Goal: Task Accomplishment & Management: Manage account settings

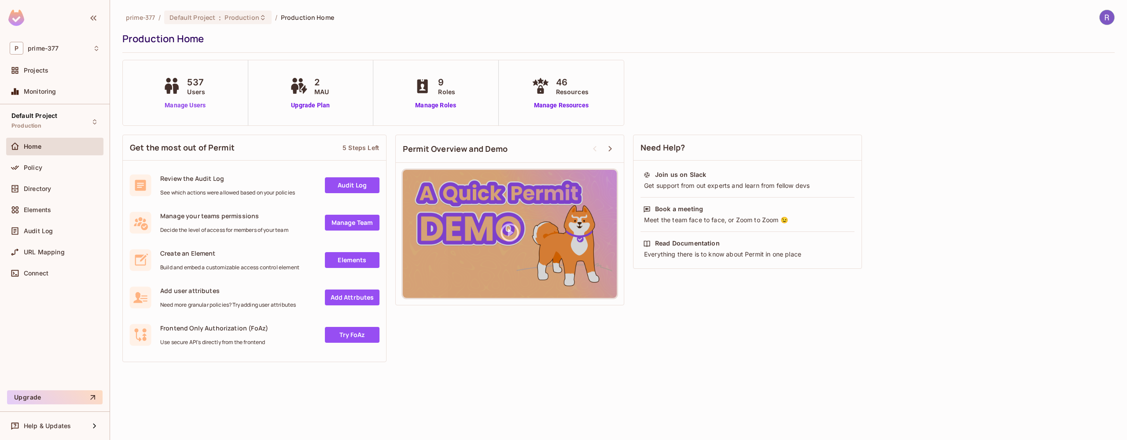
click at [189, 106] on link "Manage Users" at bounding box center [185, 105] width 49 height 9
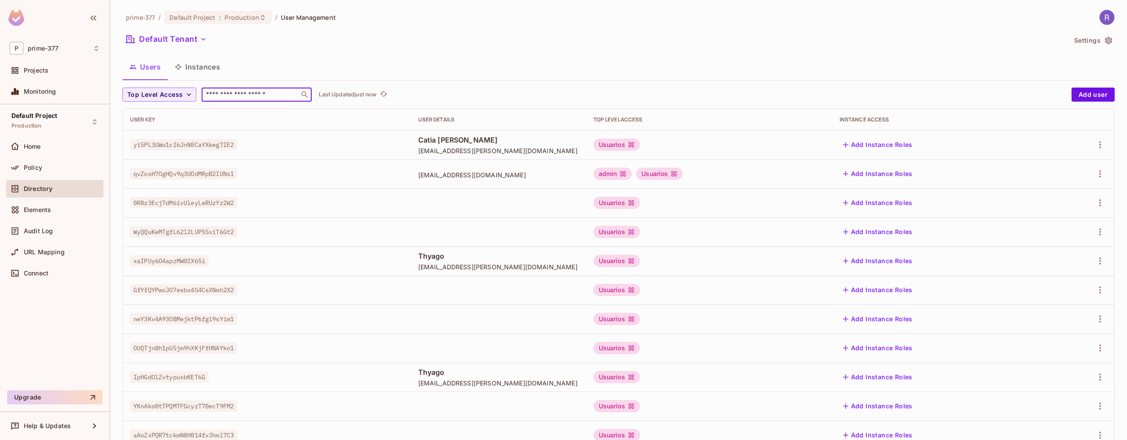
click at [254, 94] on input "text" at bounding box center [250, 94] width 92 height 9
paste input "**********"
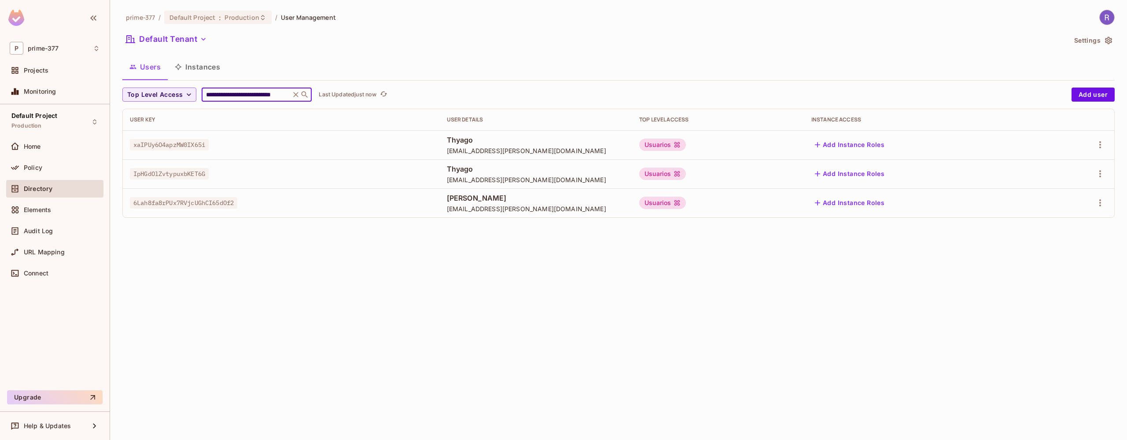
type input "**********"
click at [884, 145] on button "Add Instance Roles" at bounding box center [850, 145] width 77 height 14
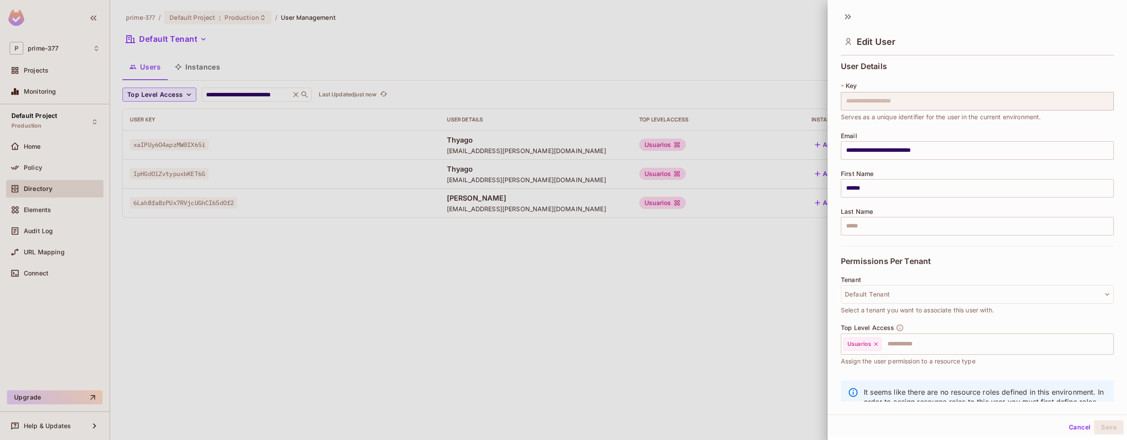
click at [738, 280] on div at bounding box center [563, 220] width 1127 height 440
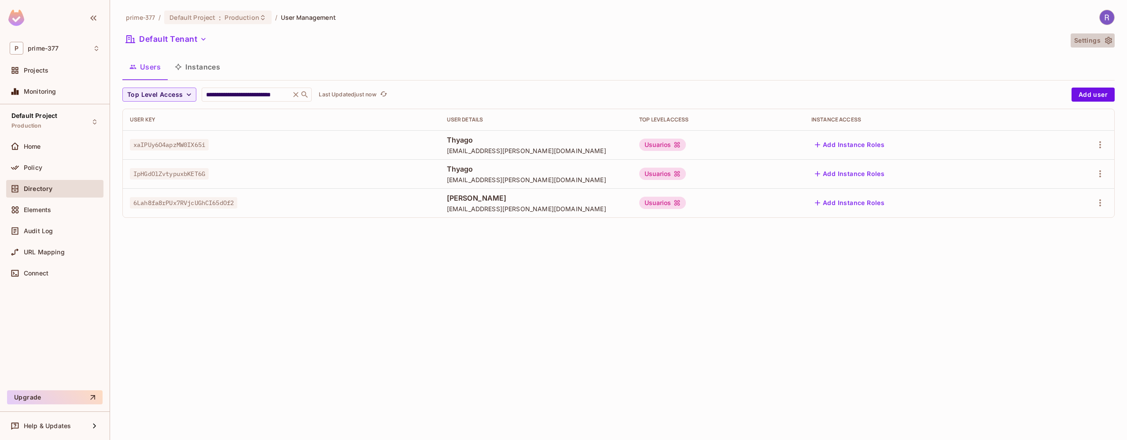
click at [1096, 40] on button "Settings" at bounding box center [1093, 40] width 44 height 14
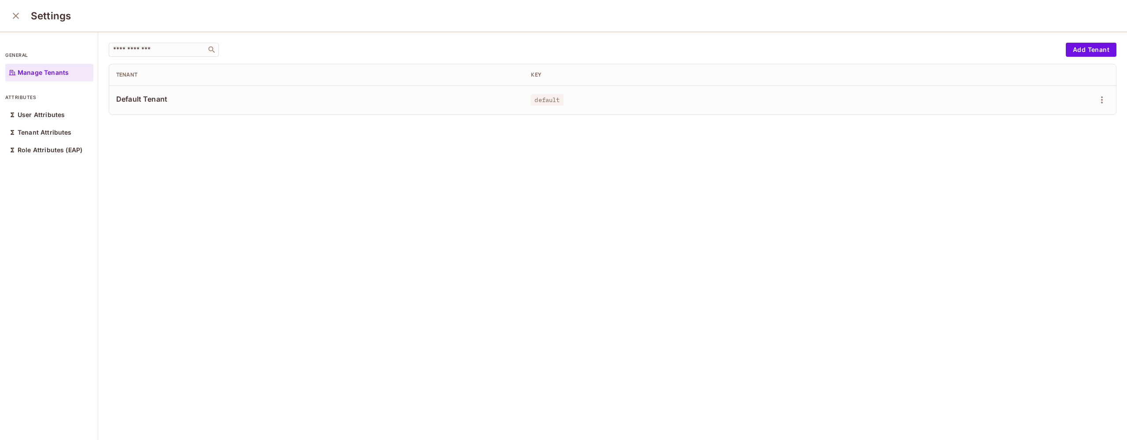
click at [155, 100] on span "Default Tenant" at bounding box center [316, 99] width 401 height 10
click at [59, 127] on div "Tenant Attributes" at bounding box center [49, 133] width 88 height 18
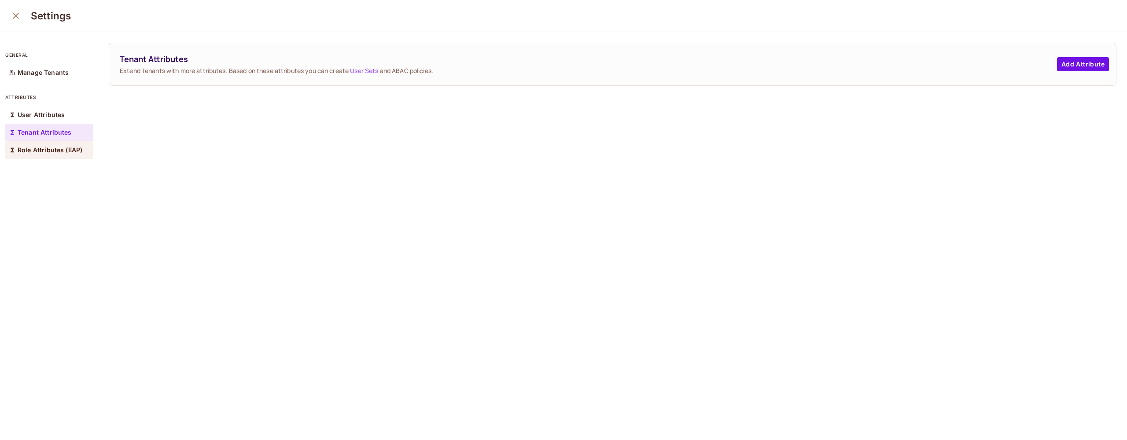
click at [44, 155] on div "Role Attributes (EAP)" at bounding box center [49, 150] width 88 height 18
click at [17, 14] on icon "close" at bounding box center [16, 16] width 11 height 11
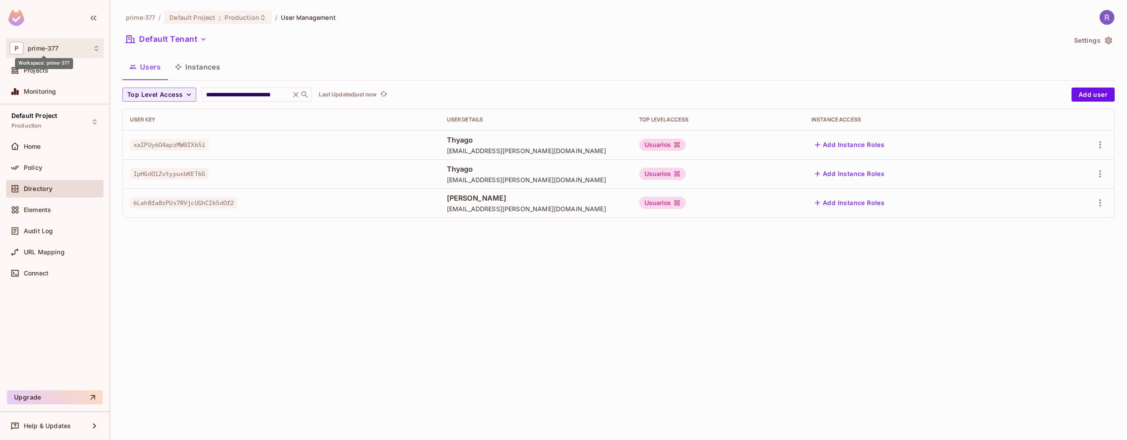
click at [43, 49] on span "prime-377" at bounding box center [43, 48] width 31 height 7
click at [59, 75] on span "prime-377" at bounding box center [50, 74] width 62 height 8
click at [142, 18] on span "prime-377" at bounding box center [140, 17] width 29 height 8
click at [137, 19] on span "prime-377" at bounding box center [140, 17] width 29 height 8
click at [1106, 21] on img at bounding box center [1107, 17] width 15 height 15
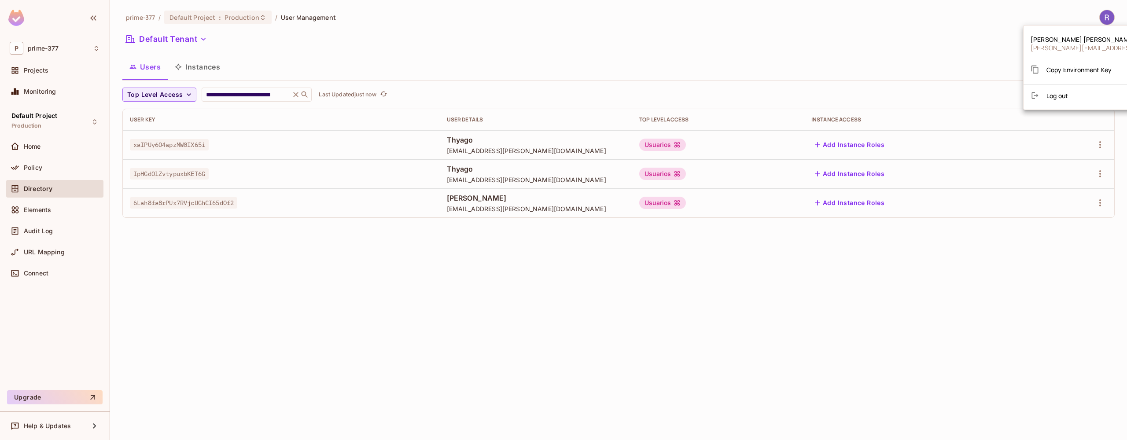
click at [880, 77] on div at bounding box center [563, 220] width 1127 height 440
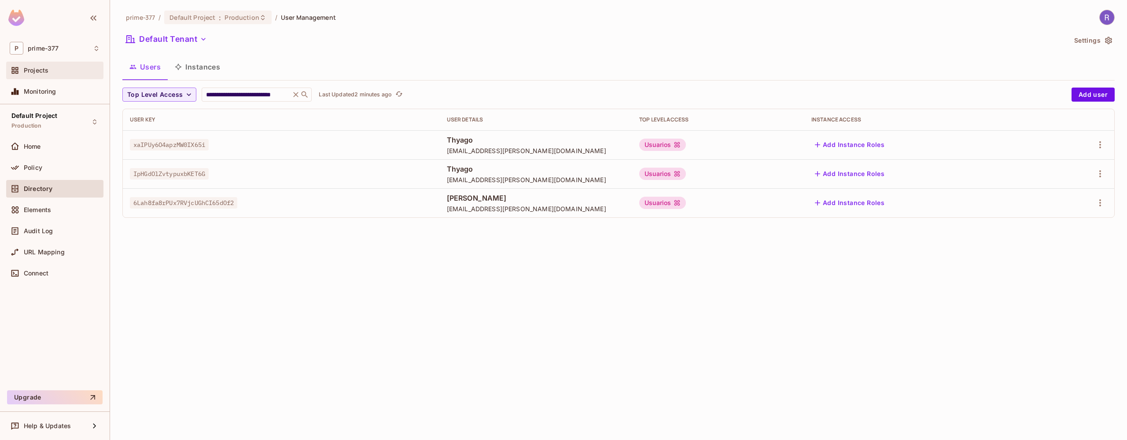
click at [45, 74] on span "Projects" at bounding box center [36, 70] width 25 height 7
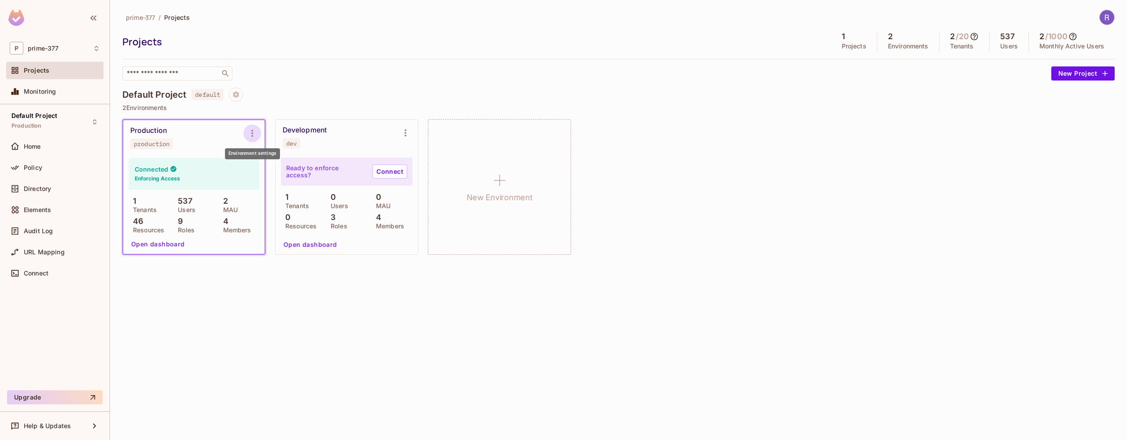
click at [251, 134] on icon "Environment settings" at bounding box center [252, 133] width 11 height 11
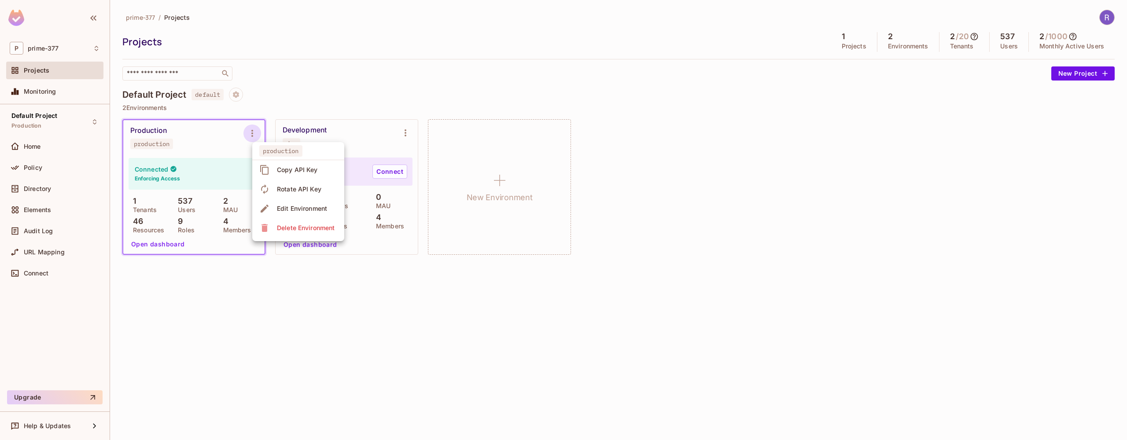
click at [219, 308] on div at bounding box center [563, 220] width 1127 height 440
click at [172, 244] on button "Open dashboard" at bounding box center [158, 244] width 61 height 14
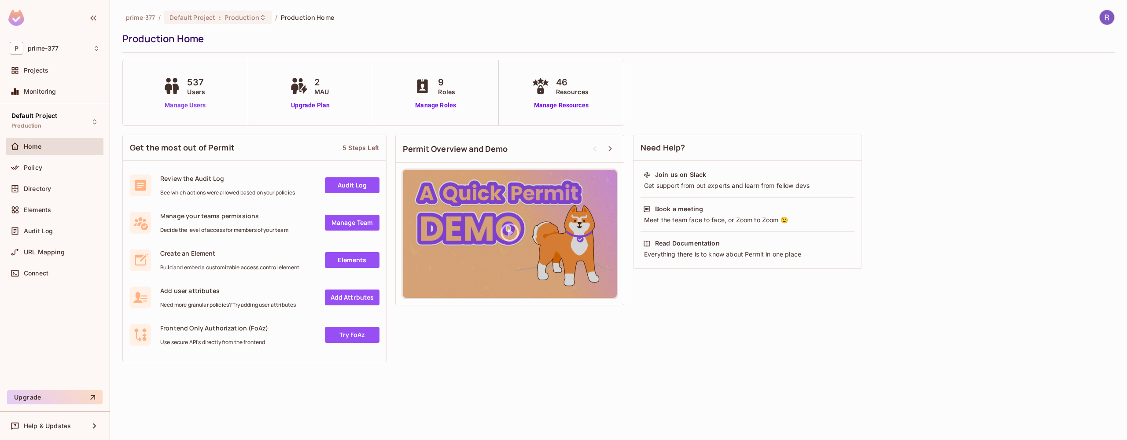
click at [189, 104] on link "Manage Users" at bounding box center [185, 105] width 49 height 9
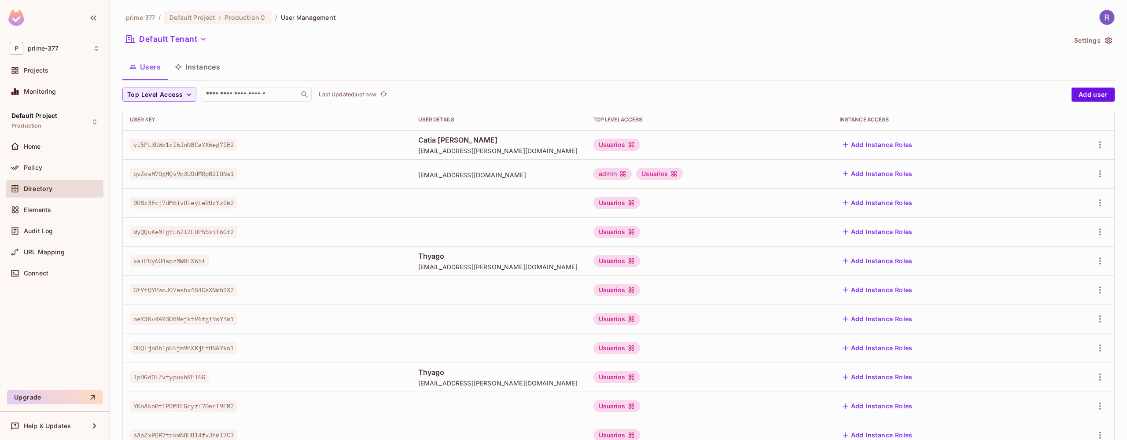
click at [1104, 39] on icon "button" at bounding box center [1108, 40] width 9 height 9
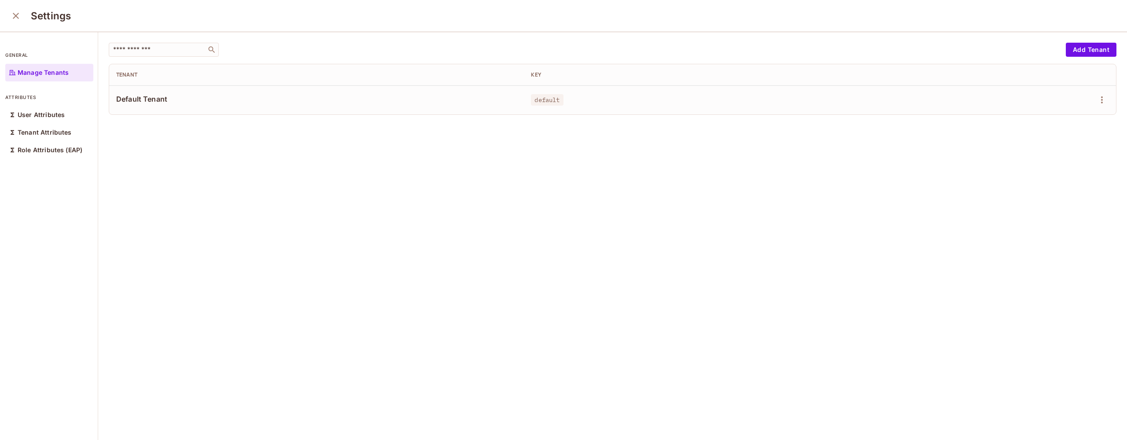
click at [558, 99] on span "default" at bounding box center [547, 99] width 32 height 11
click at [1101, 96] on icon "button" at bounding box center [1102, 100] width 11 height 11
click at [1058, 120] on div "Edit" at bounding box center [1056, 120] width 12 height 9
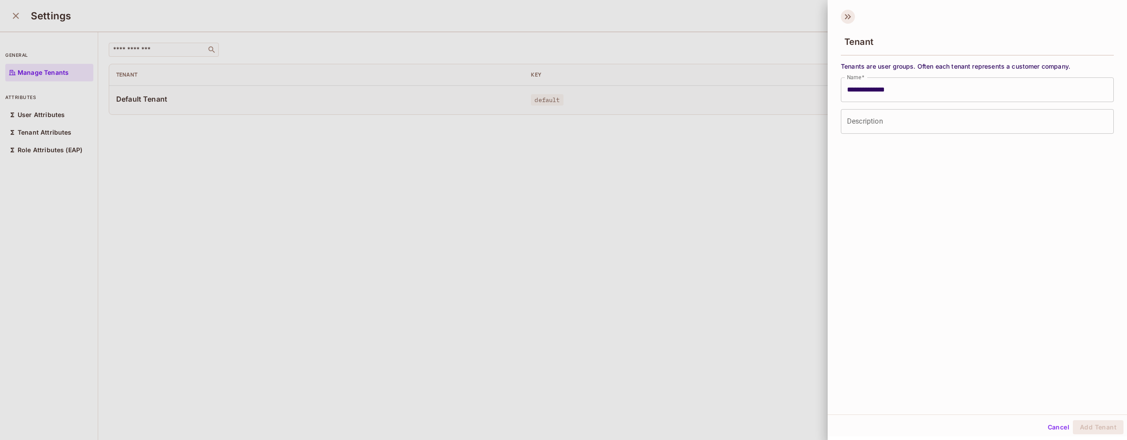
click at [849, 14] on icon at bounding box center [849, 16] width 3 height 5
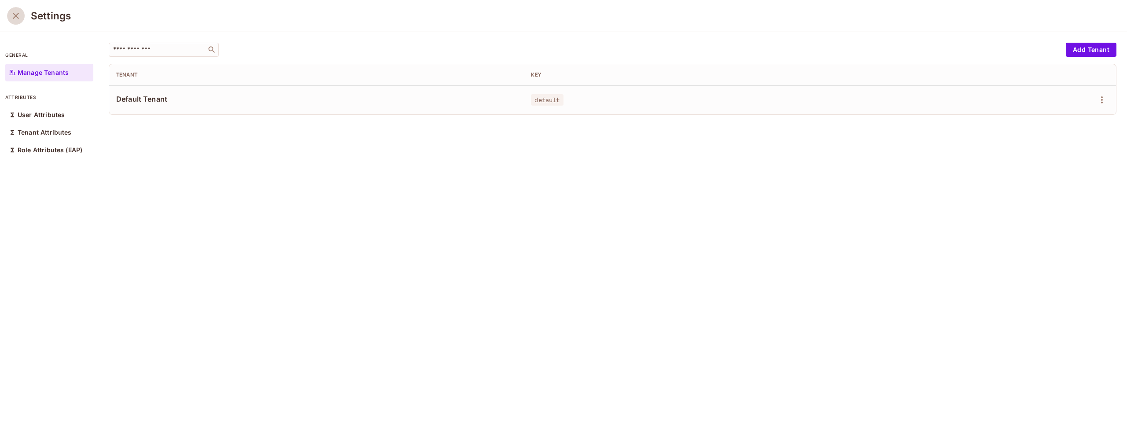
click at [15, 15] on icon "close" at bounding box center [16, 16] width 11 height 11
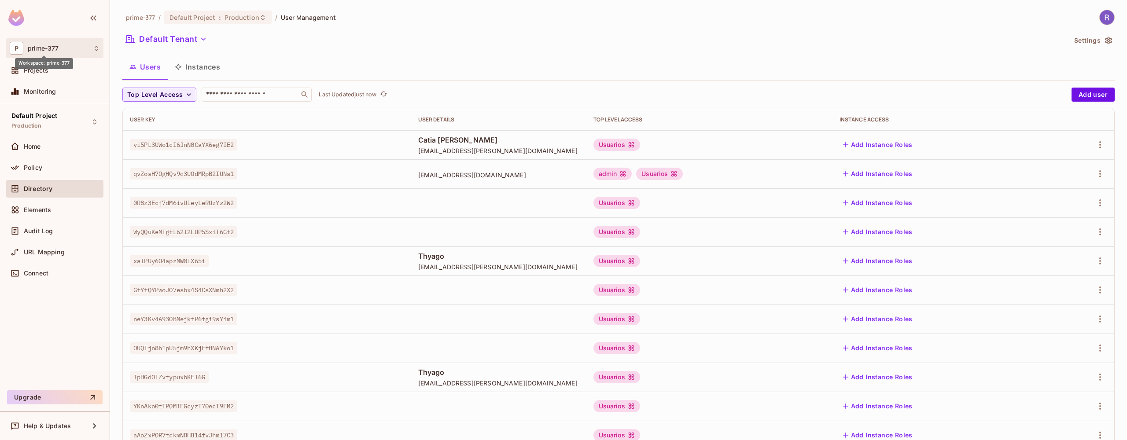
click at [38, 46] on span "prime-377" at bounding box center [43, 48] width 31 height 7
click at [63, 73] on span "prime-377" at bounding box center [50, 74] width 62 height 8
click at [55, 67] on div "Projects" at bounding box center [62, 70] width 76 height 7
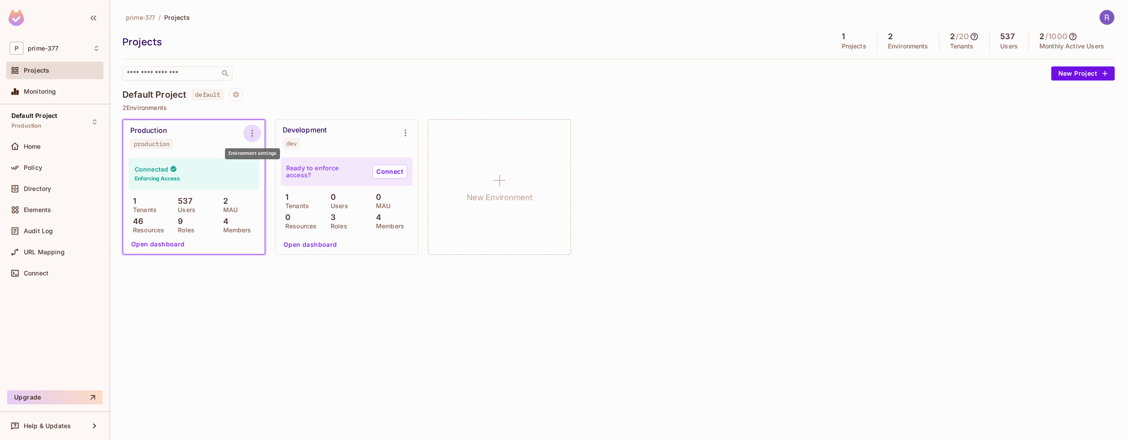
click at [255, 134] on icon "Environment settings" at bounding box center [252, 133] width 11 height 11
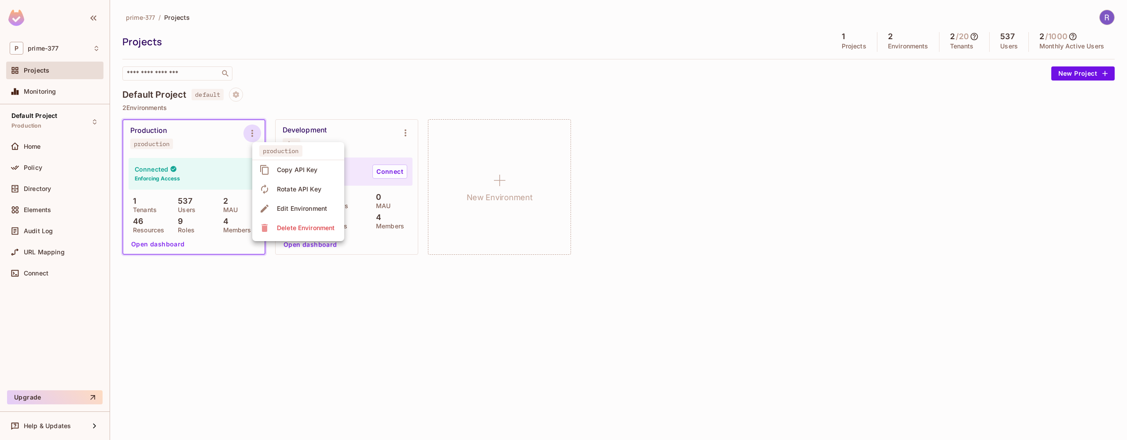
click at [398, 132] on div at bounding box center [563, 220] width 1127 height 440
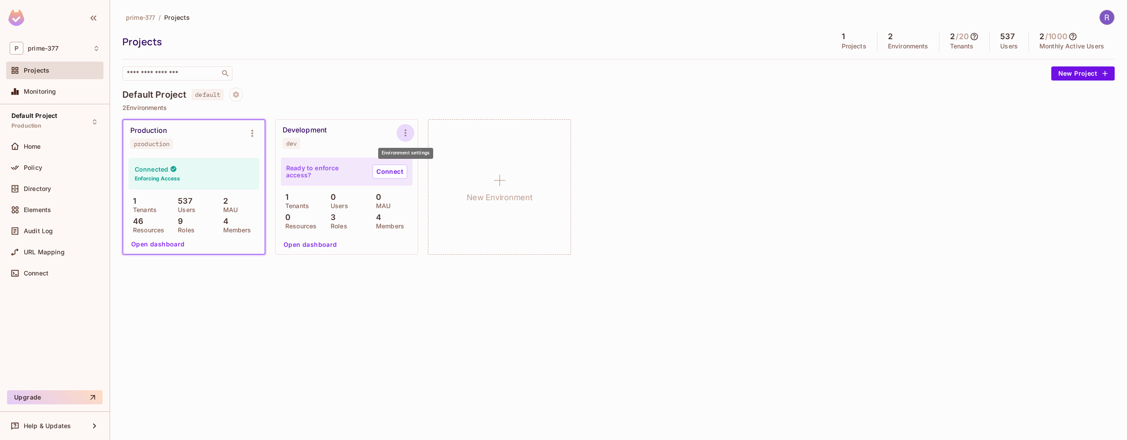
click at [405, 132] on icon "Environment settings" at bounding box center [405, 133] width 11 height 11
click at [249, 136] on div at bounding box center [563, 220] width 1127 height 440
click at [251, 133] on icon "Environment settings" at bounding box center [252, 133] width 11 height 11
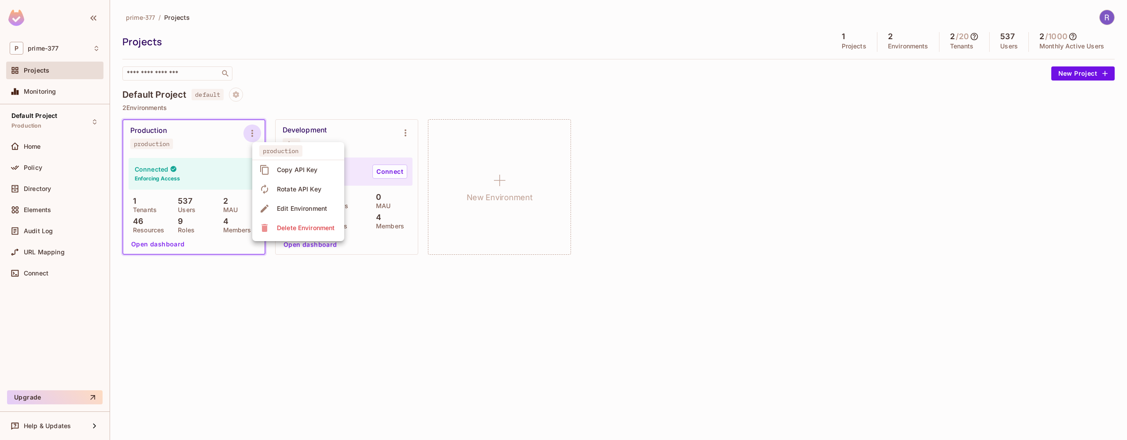
click at [309, 208] on div "Edit Environment" at bounding box center [302, 208] width 50 height 9
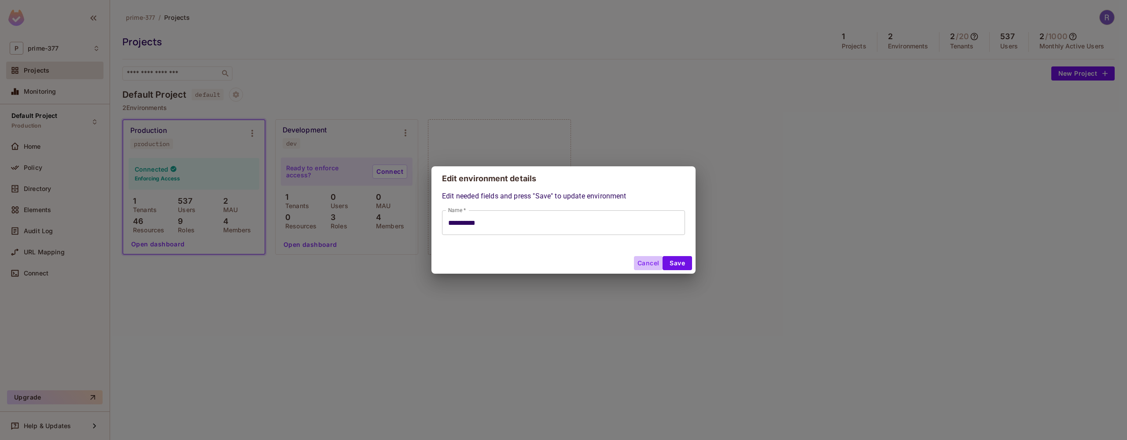
click at [650, 263] on button "Cancel" at bounding box center [648, 263] width 29 height 14
type input "**********"
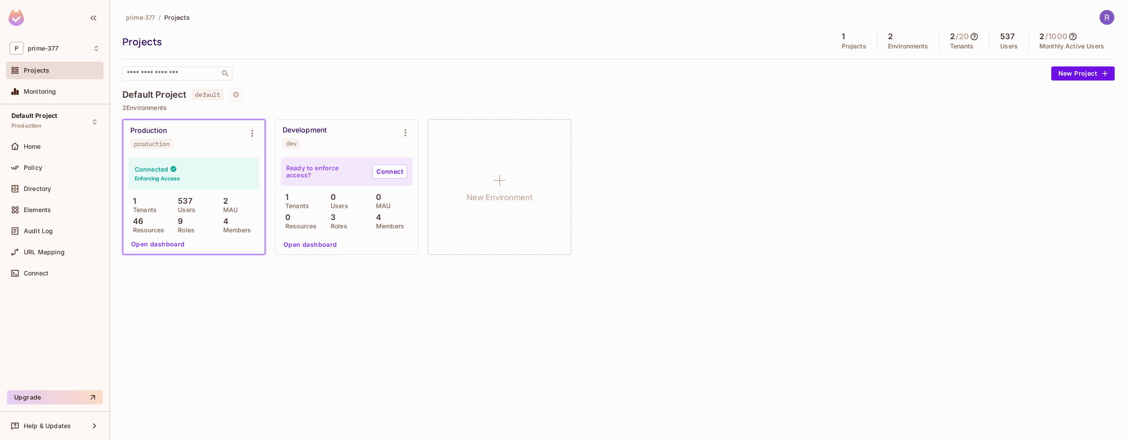
click at [164, 242] on button "Open dashboard" at bounding box center [158, 244] width 61 height 14
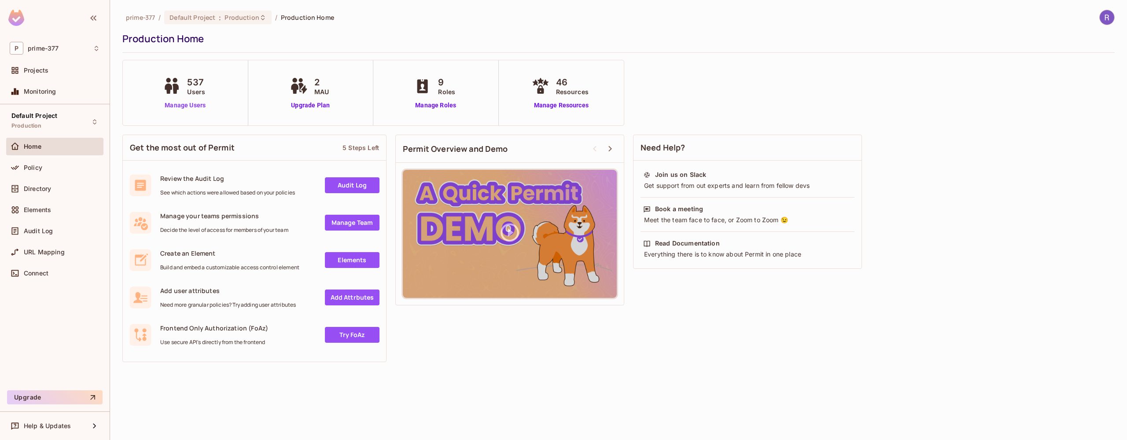
click at [183, 107] on link "Manage Users" at bounding box center [185, 105] width 49 height 9
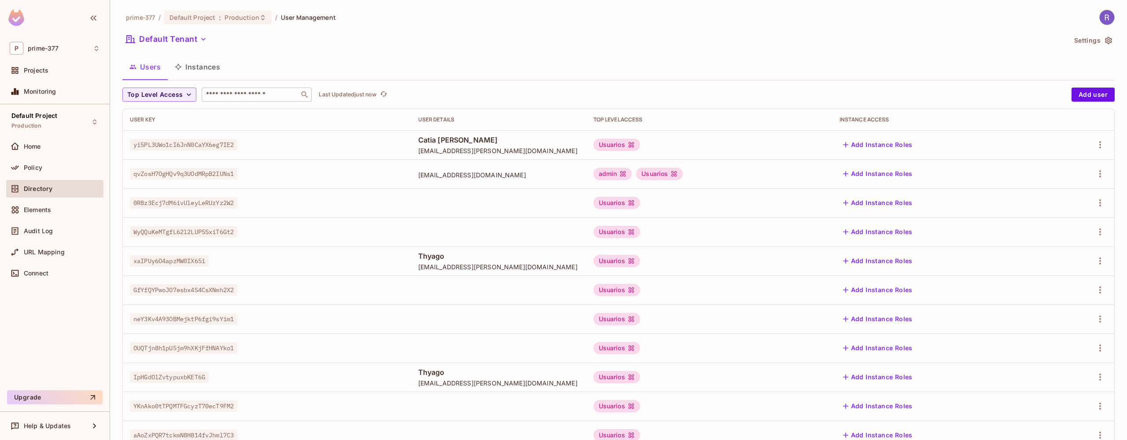
click at [223, 95] on input "text" at bounding box center [250, 94] width 92 height 9
copy span "[EMAIL_ADDRESS][PERSON_NAME][DOMAIN_NAME]"
drag, startPoint x: 404, startPoint y: 383, endPoint x: 499, endPoint y: 384, distance: 94.2
click at [499, 384] on td "Thyago thyago.rodrigues@primecorp.io" at bounding box center [498, 377] width 175 height 29
click at [265, 100] on div "​" at bounding box center [257, 95] width 110 height 14
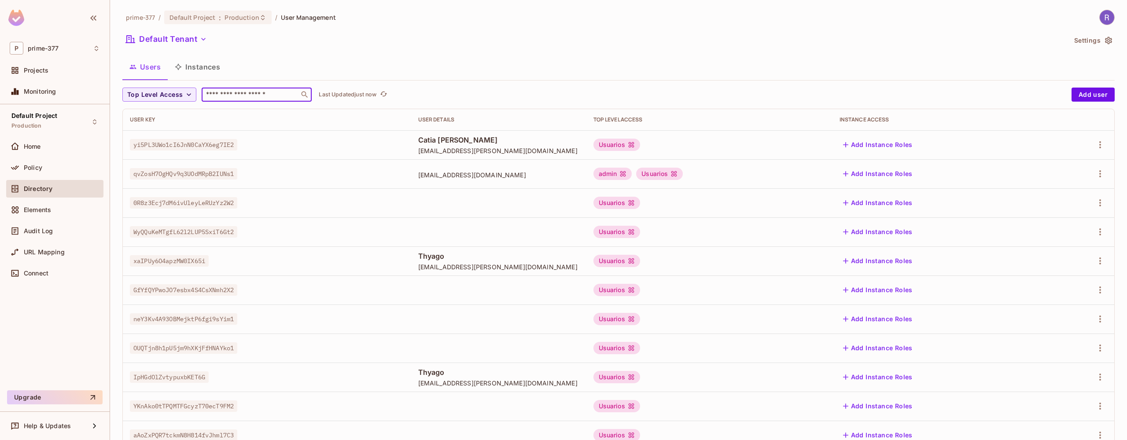
paste input "**********"
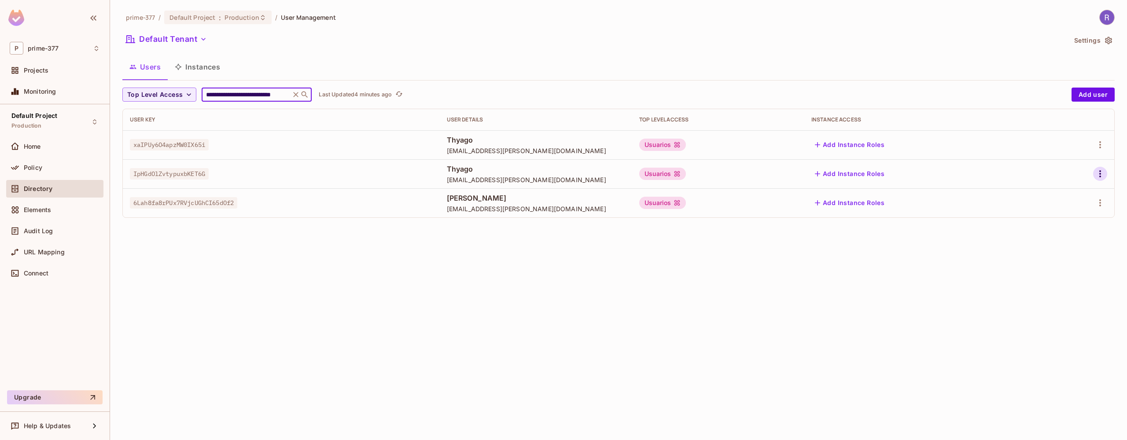
click at [1100, 174] on icon "button" at bounding box center [1101, 173] width 2 height 7
click at [1076, 228] on span "Delete User" at bounding box center [1065, 233] width 40 height 14
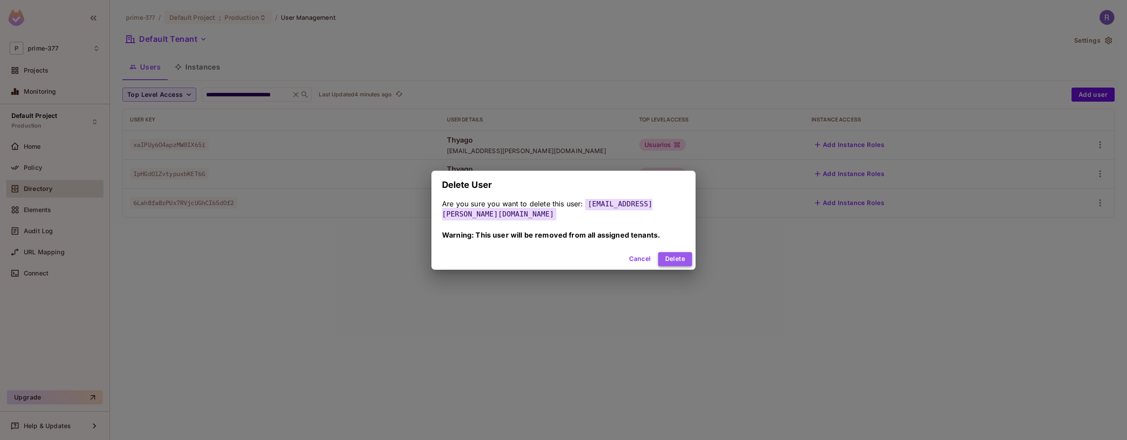
click at [671, 259] on button "Delete" at bounding box center [675, 259] width 34 height 14
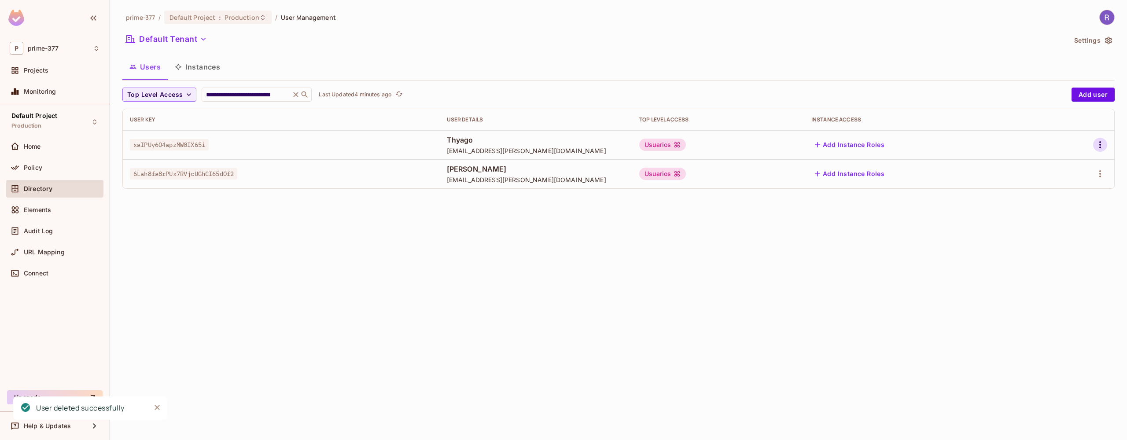
click at [1102, 142] on icon "button" at bounding box center [1100, 145] width 11 height 11
click at [1051, 203] on div "Delete User" at bounding box center [1065, 204] width 35 height 9
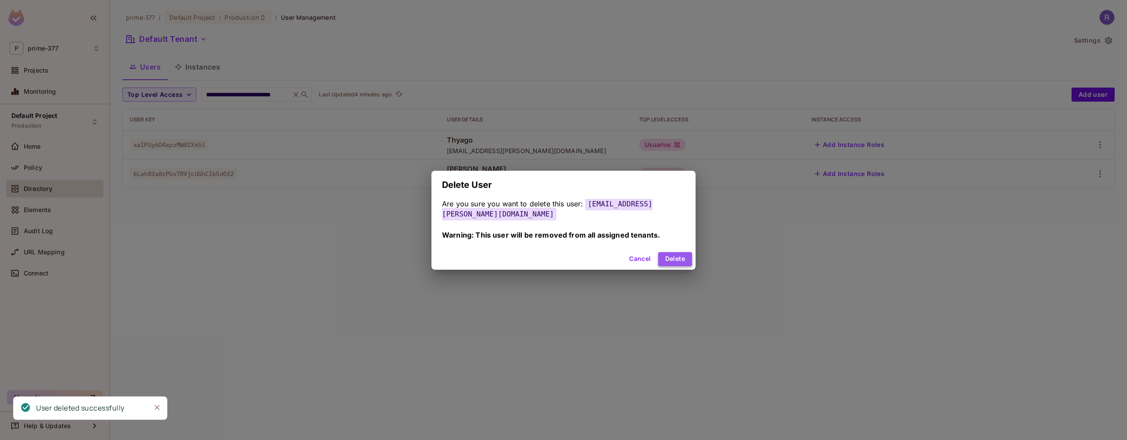
click at [681, 255] on button "Delete" at bounding box center [675, 259] width 34 height 14
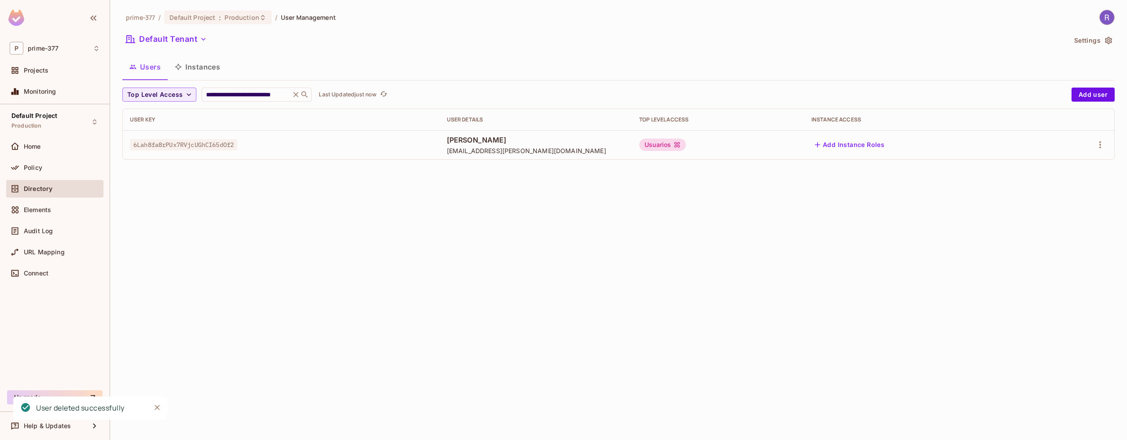
click at [680, 146] on icon at bounding box center [678, 145] width 6 height 6
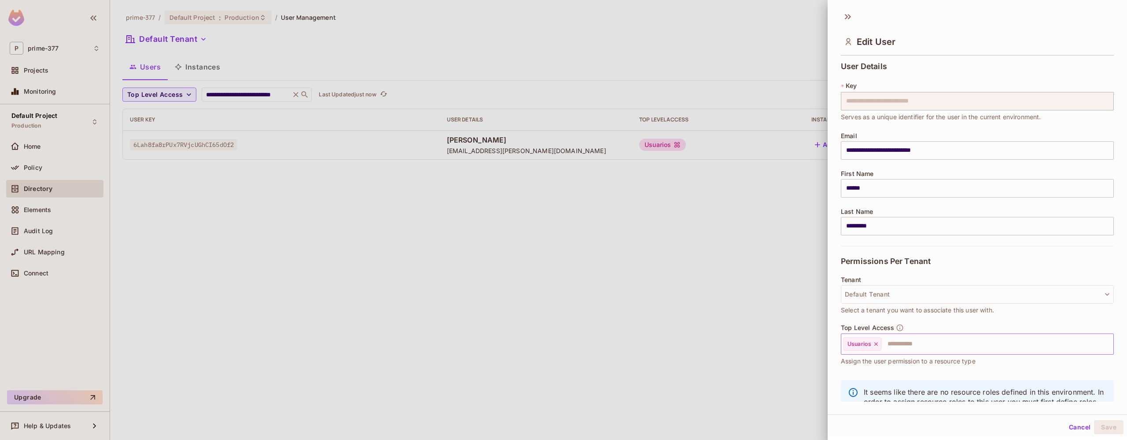
click at [891, 343] on input "text" at bounding box center [990, 345] width 214 height 18
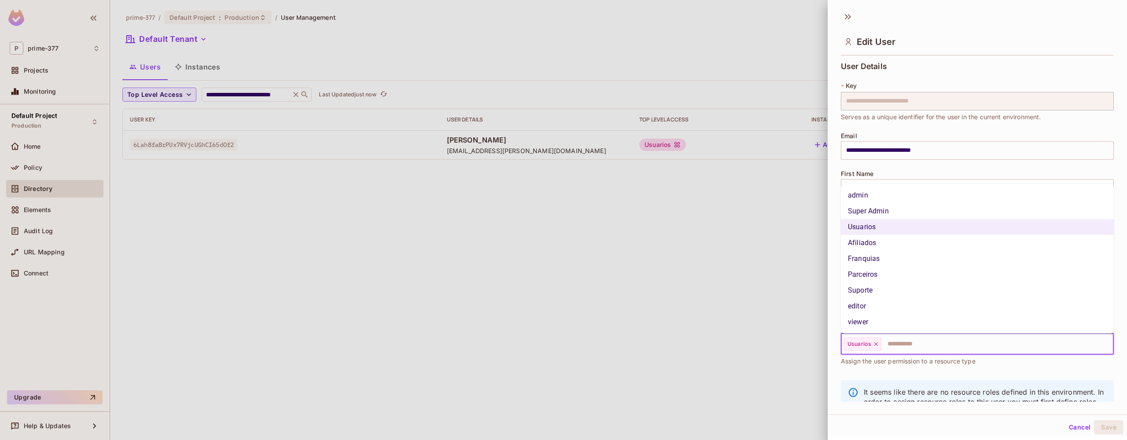
click at [713, 250] on div at bounding box center [563, 220] width 1127 height 440
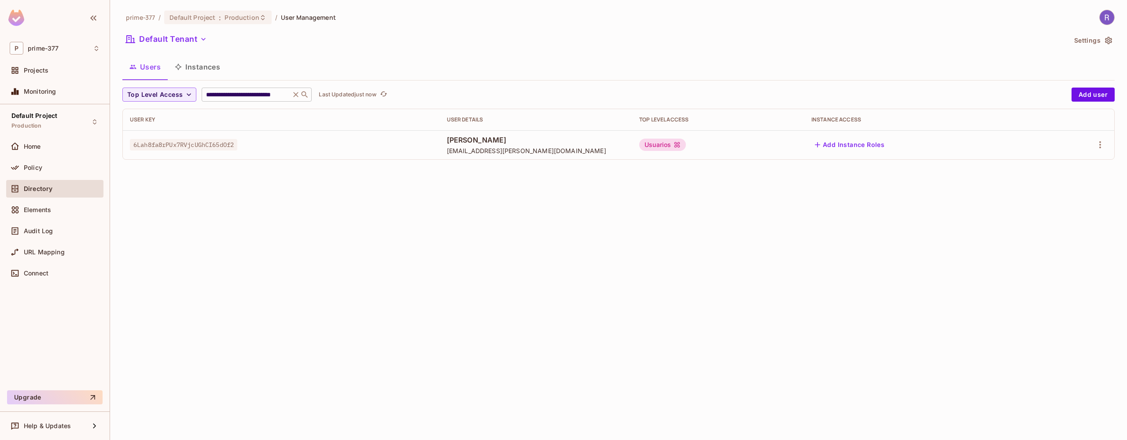
click at [270, 93] on input "**********" at bounding box center [246, 94] width 84 height 9
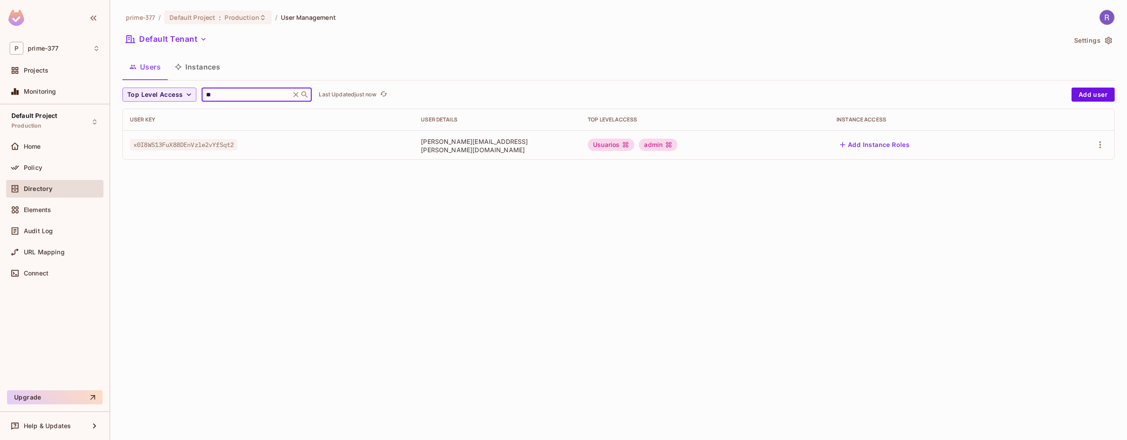
type input "*"
paste input "**********"
type input "**********"
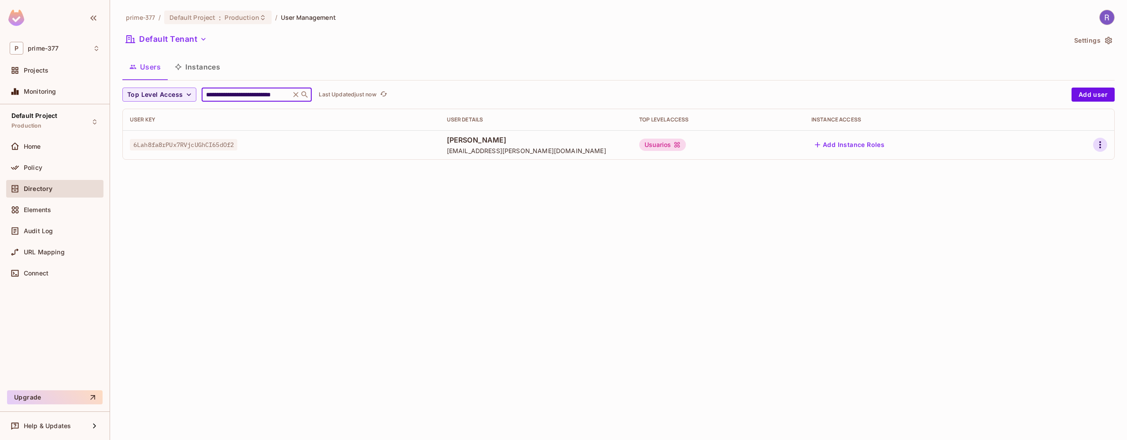
click at [1101, 144] on icon "button" at bounding box center [1100, 145] width 11 height 11
click at [1049, 185] on div "Edit Attributes" at bounding box center [1070, 185] width 44 height 9
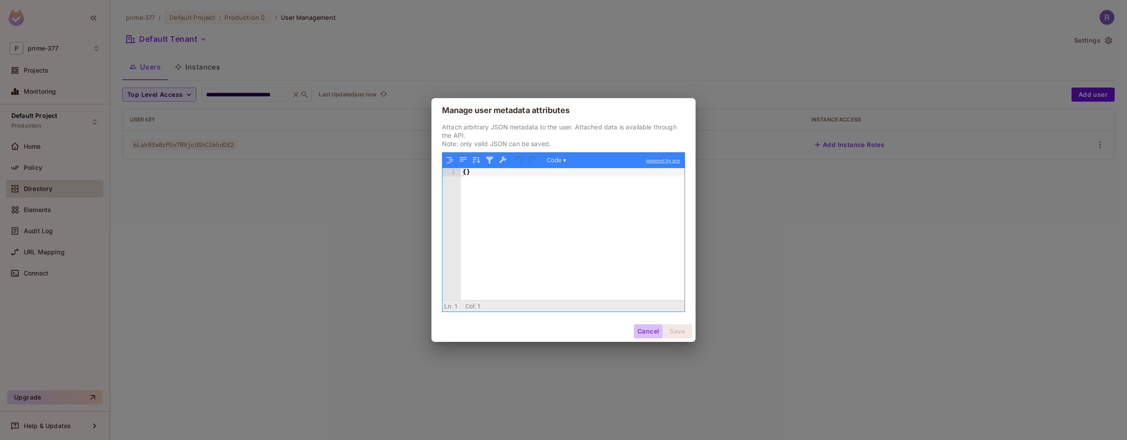
click at [644, 330] on button "Cancel" at bounding box center [648, 332] width 29 height 14
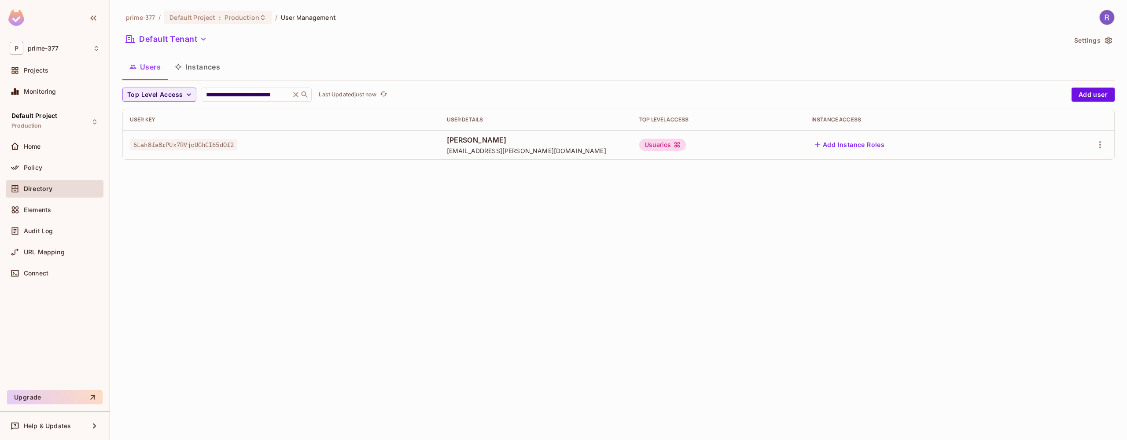
click at [680, 146] on icon at bounding box center [678, 145] width 6 height 6
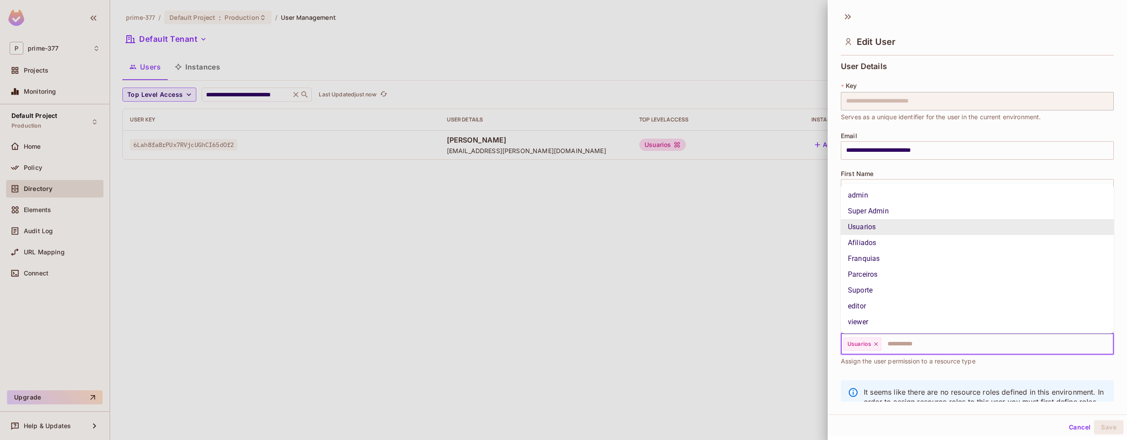
click at [892, 343] on input "text" at bounding box center [990, 345] width 214 height 18
click at [878, 196] on li "admin" at bounding box center [977, 196] width 273 height 16
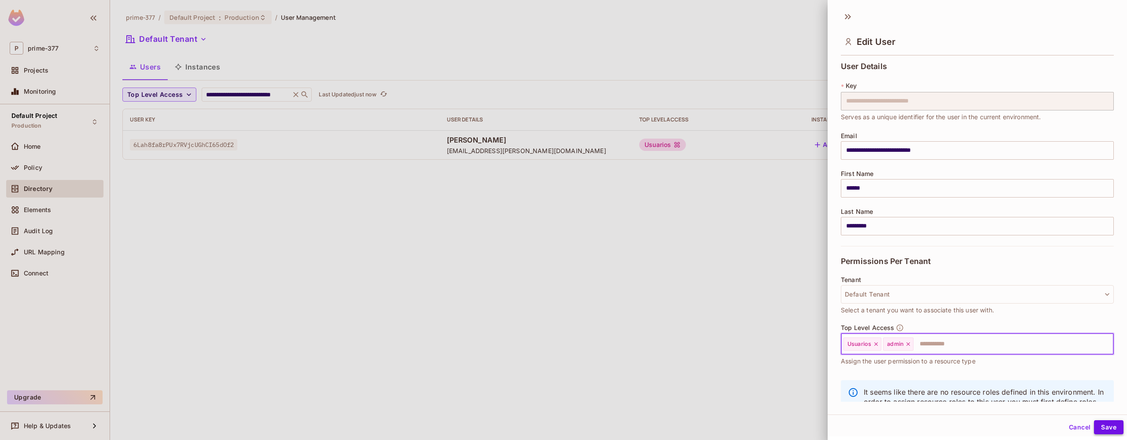
click at [1104, 425] on button "Save" at bounding box center [1109, 428] width 30 height 14
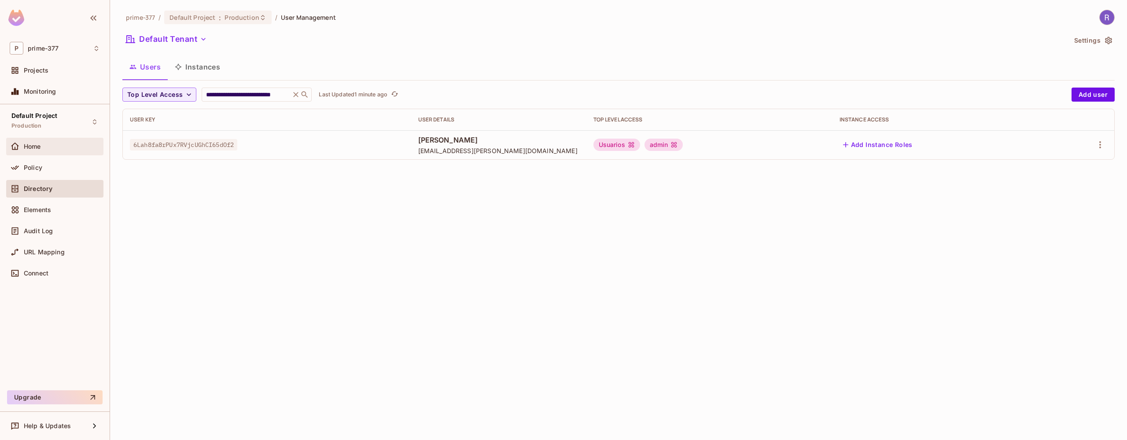
click at [43, 145] on div "Home" at bounding box center [62, 146] width 76 height 7
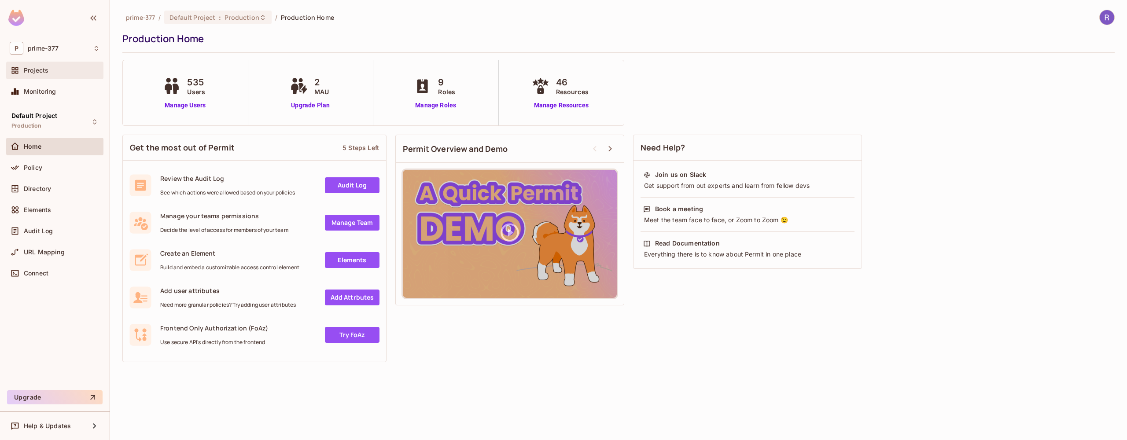
click at [44, 67] on span "Projects" at bounding box center [36, 70] width 25 height 7
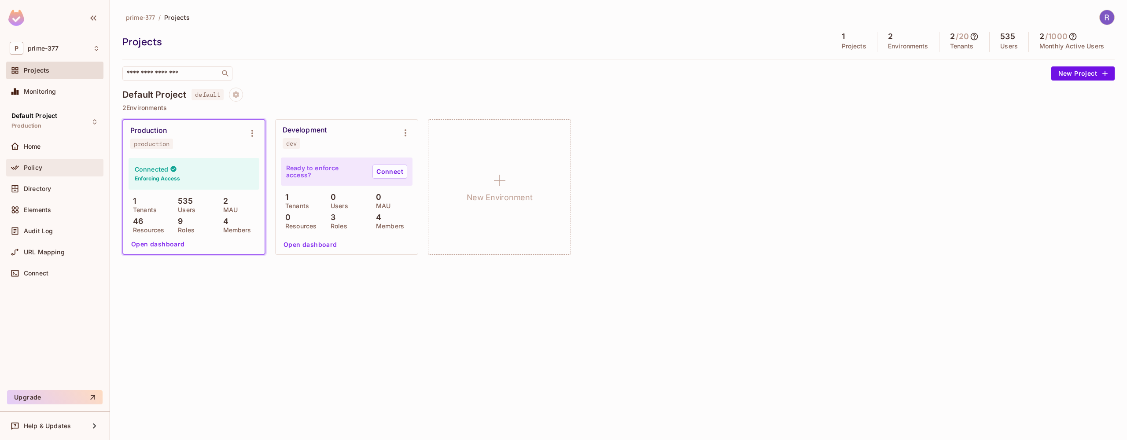
click at [43, 162] on div "Policy" at bounding box center [55, 167] width 90 height 11
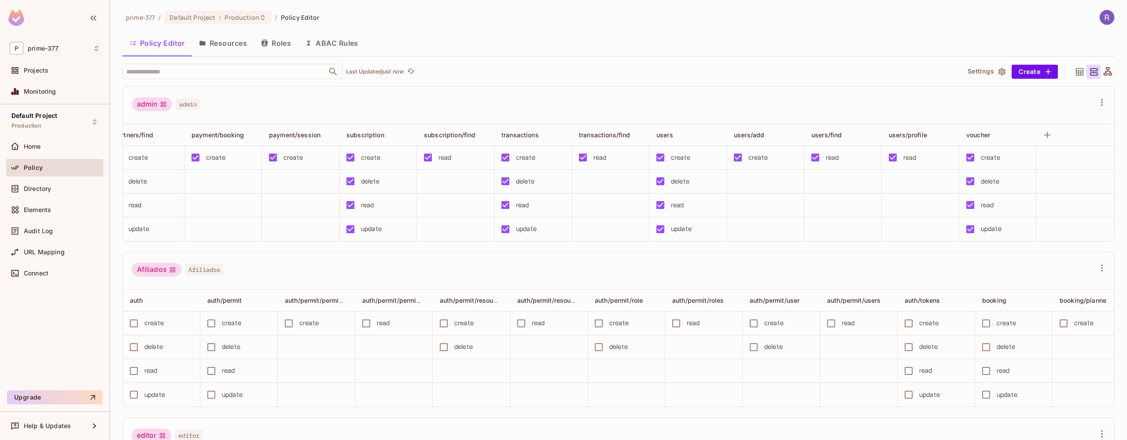
click at [224, 44] on button "Resources" at bounding box center [223, 43] width 62 height 22
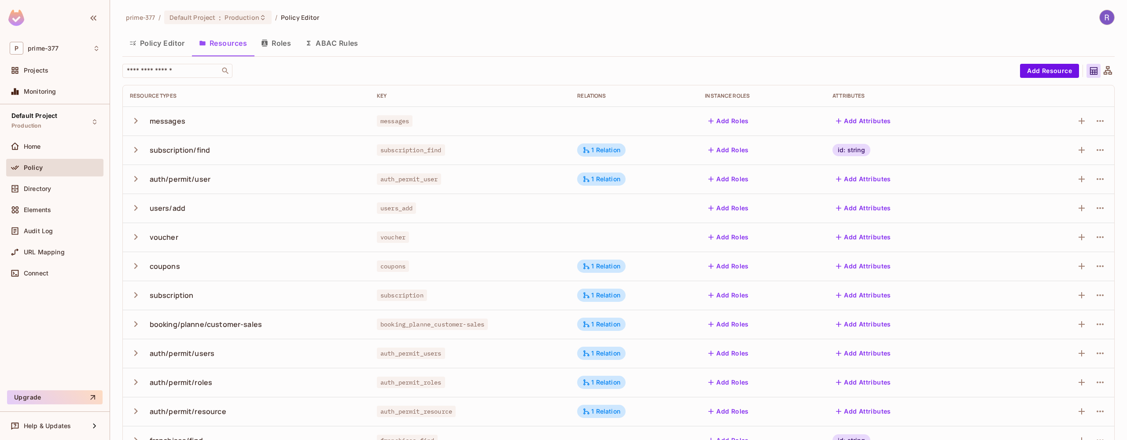
click at [168, 44] on button "Policy Editor" at bounding box center [157, 43] width 70 height 22
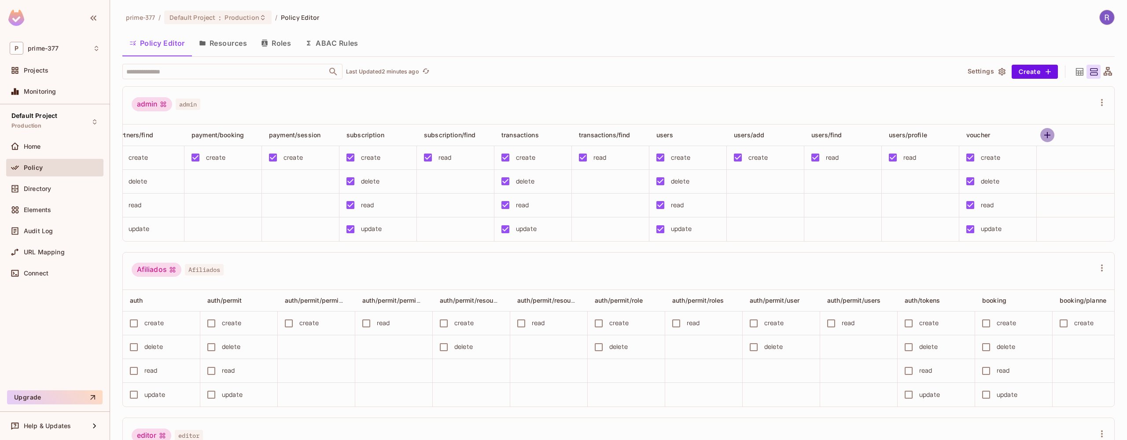
click at [1042, 136] on icon "button" at bounding box center [1047, 135] width 11 height 11
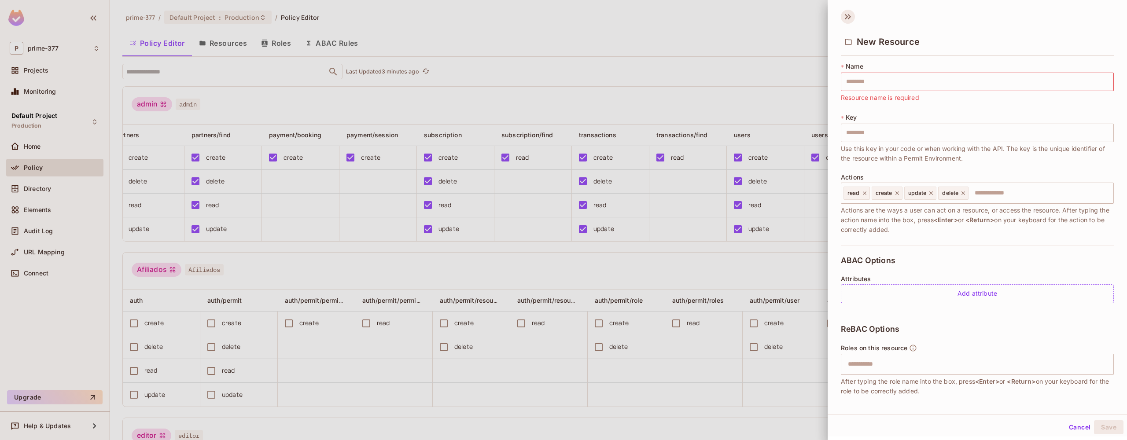
click at [849, 19] on icon at bounding box center [849, 16] width 3 height 5
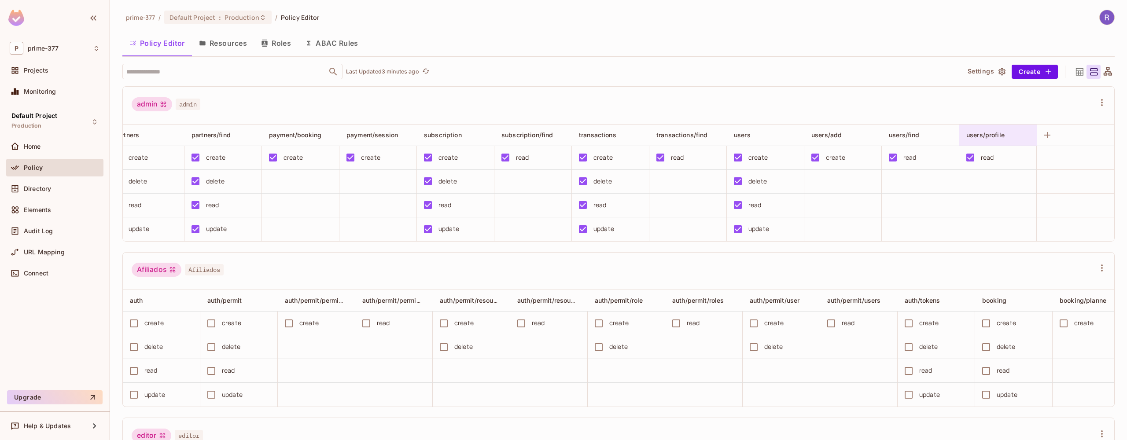
click at [988, 135] on span "users/profile" at bounding box center [986, 134] width 38 height 7
click at [1020, 211] on div "Edit Resource" at bounding box center [1004, 212] width 41 height 9
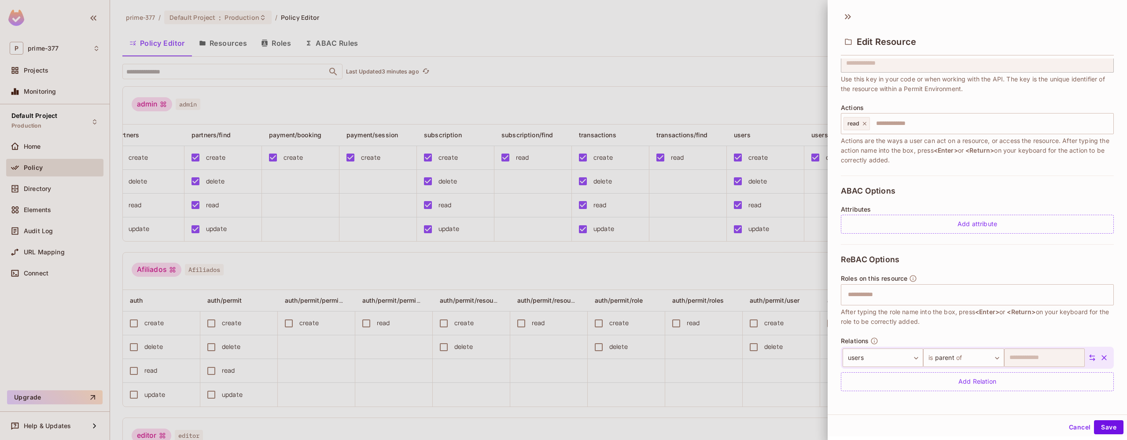
scroll to position [70, 0]
click at [788, 41] on div at bounding box center [563, 220] width 1127 height 440
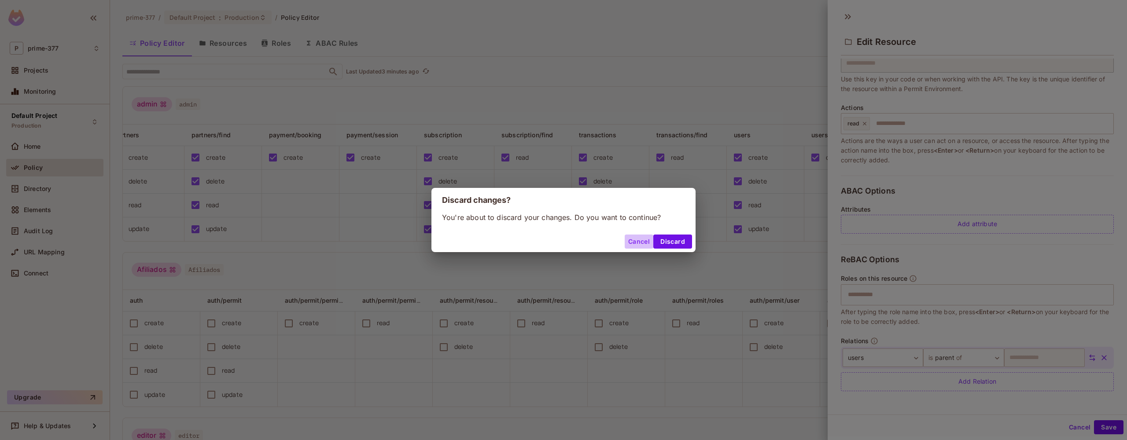
click at [640, 243] on button "Cancel" at bounding box center [639, 242] width 29 height 14
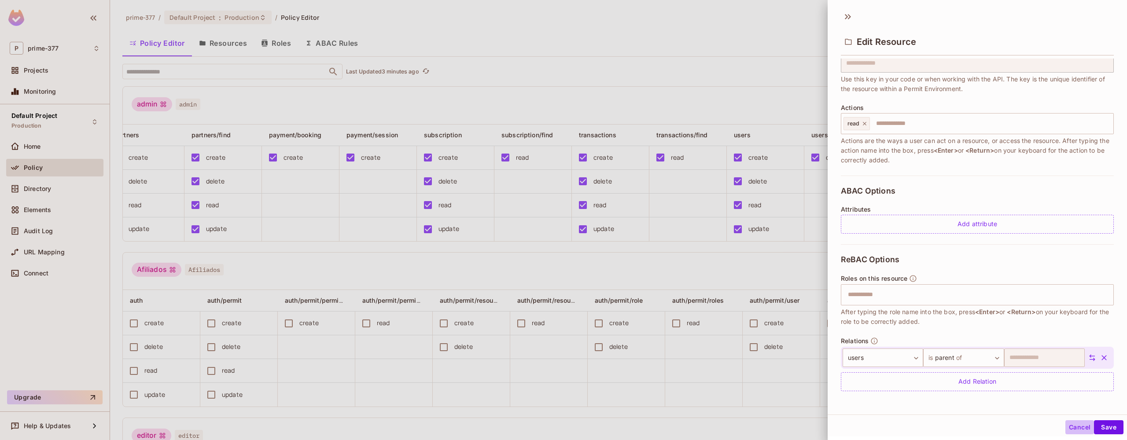
click at [1086, 428] on button "Cancel" at bounding box center [1080, 428] width 29 height 14
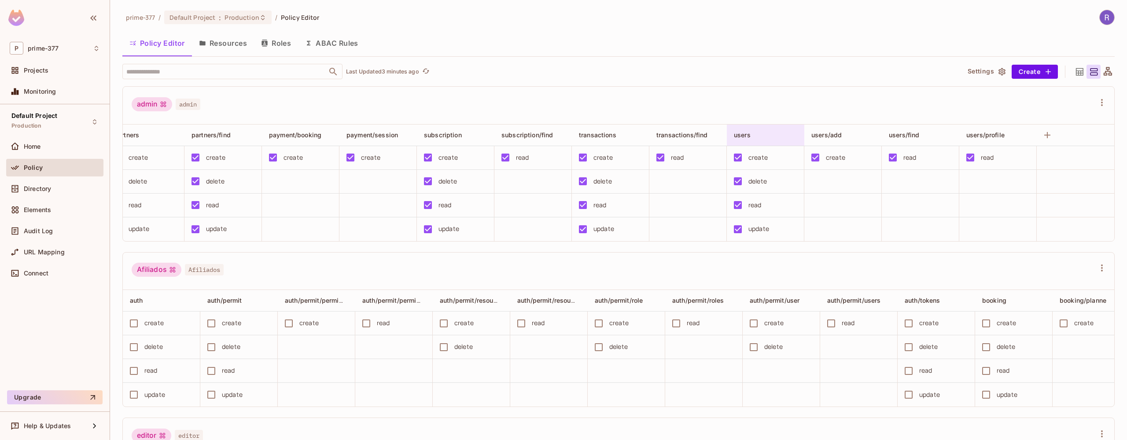
click at [746, 135] on span "users" at bounding box center [742, 134] width 17 height 7
click at [781, 207] on span "Edit Resource" at bounding box center [772, 212] width 47 height 14
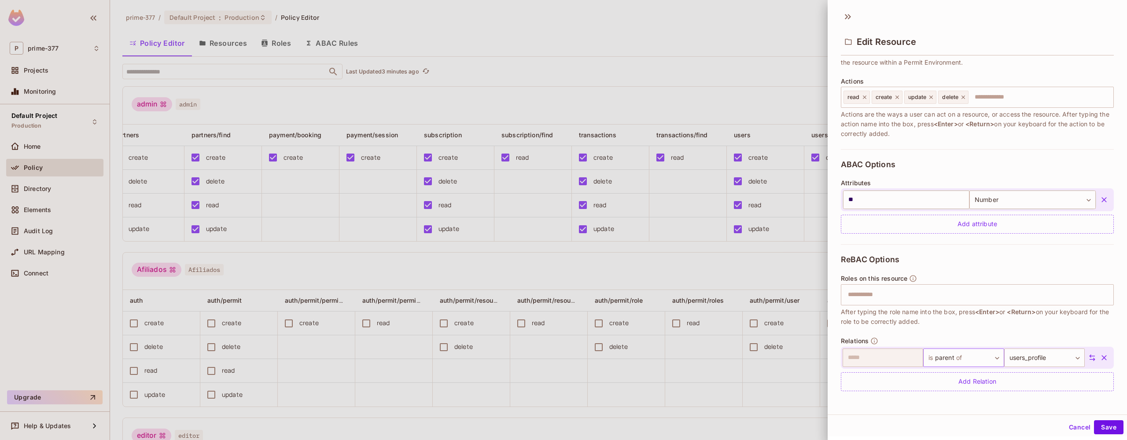
scroll to position [96, 0]
click at [1072, 429] on button "Cancel" at bounding box center [1080, 428] width 29 height 14
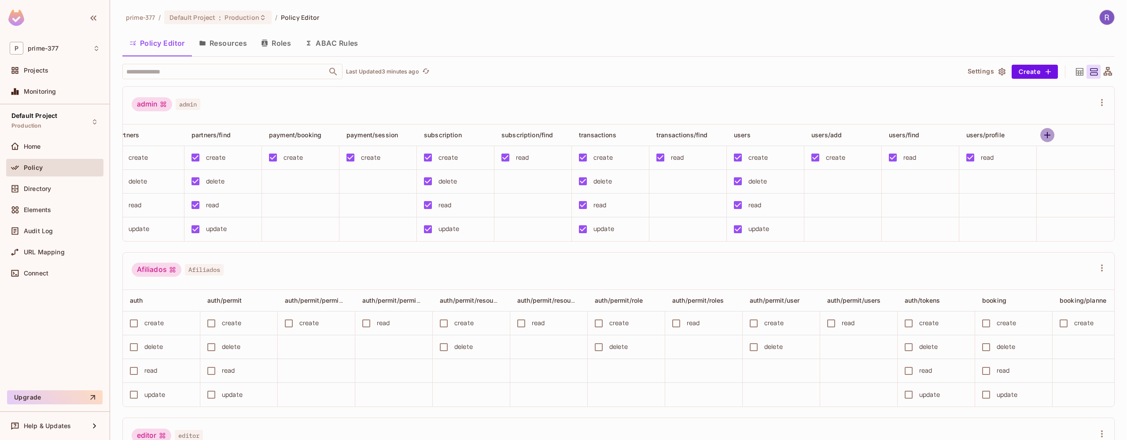
click at [1048, 132] on icon "button" at bounding box center [1047, 135] width 11 height 11
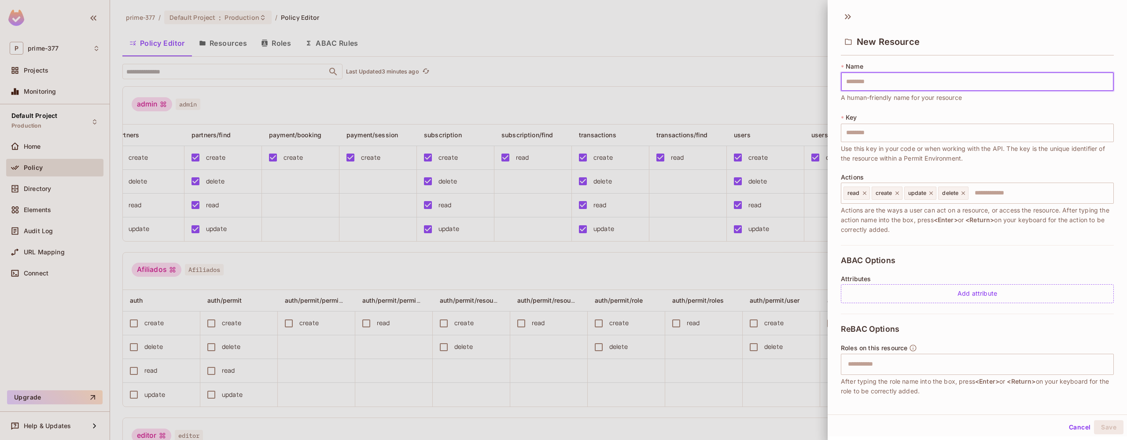
type input "*"
type input "**"
type input "***"
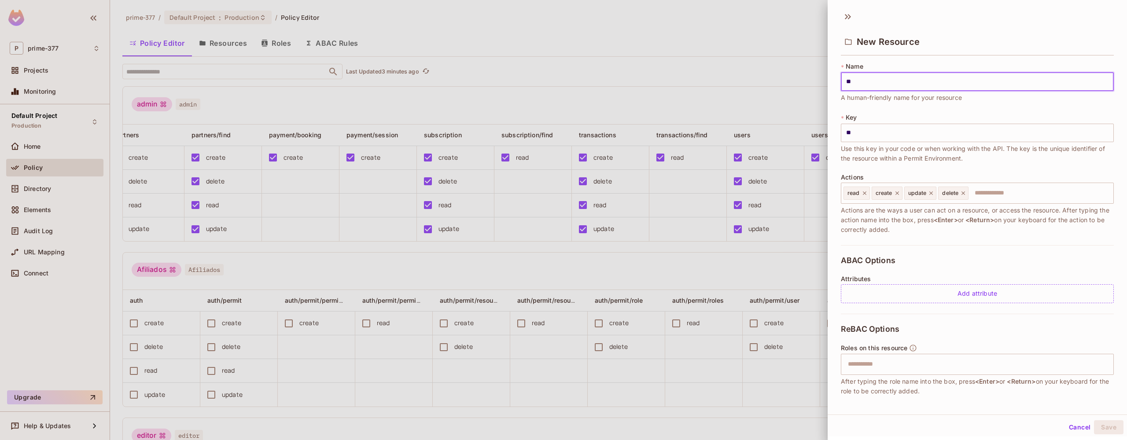
type input "***"
type input "****"
type input "*****"
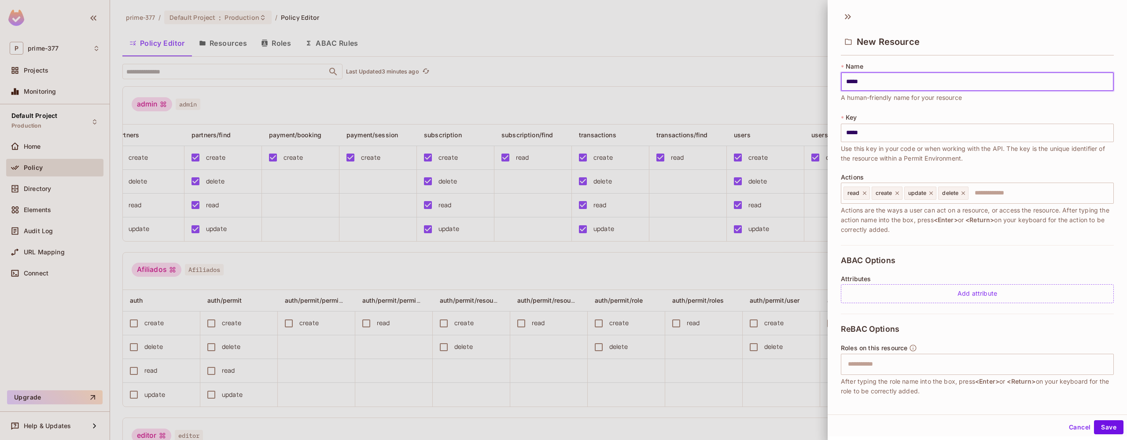
type input "******"
click at [898, 194] on icon at bounding box center [897, 194] width 4 height 4
click at [900, 193] on icon at bounding box center [899, 193] width 6 height 6
click at [900, 193] on icon at bounding box center [897, 193] width 6 height 6
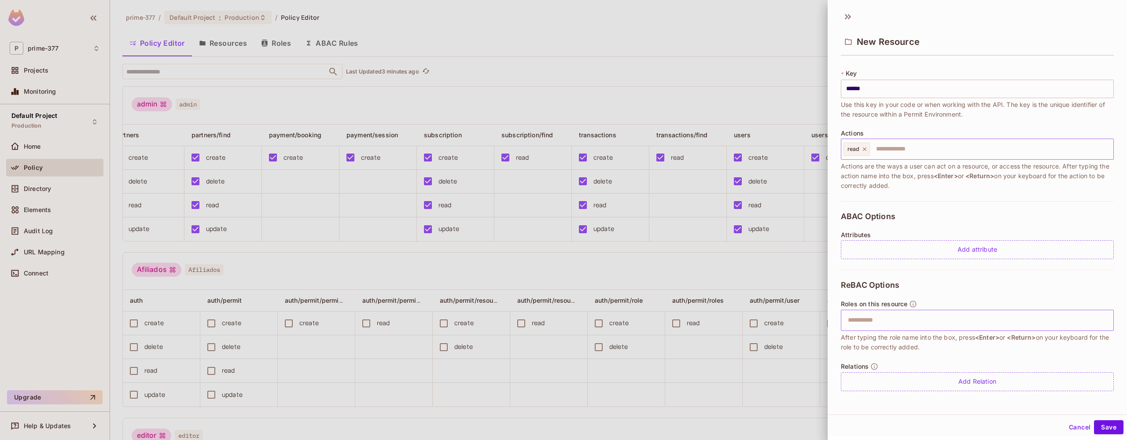
scroll to position [44, 0]
type input "******"
click at [946, 380] on div "Add Relation" at bounding box center [977, 382] width 273 height 19
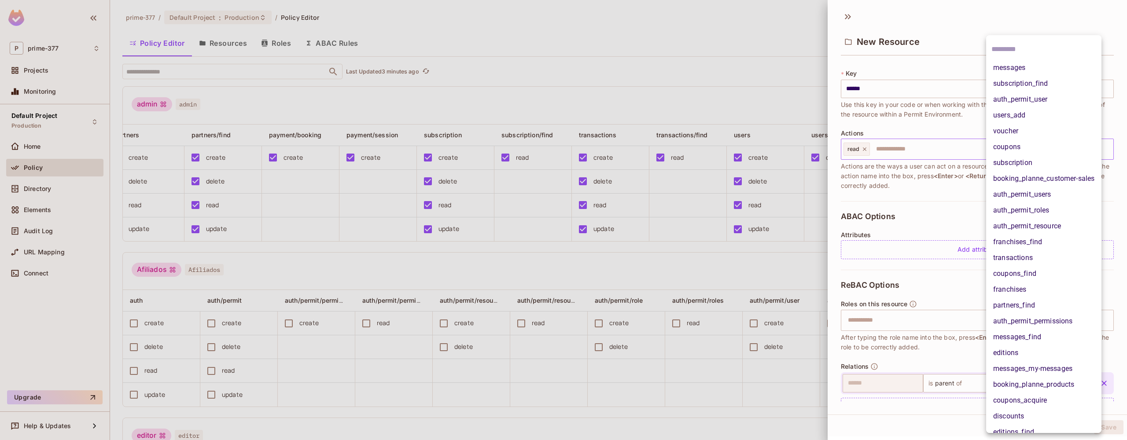
click at [1024, 382] on body "P prime-377 Projects Monitoring Default Project Production Home Policy Director…" at bounding box center [563, 220] width 1127 height 440
click at [752, 57] on div at bounding box center [563, 220] width 1127 height 440
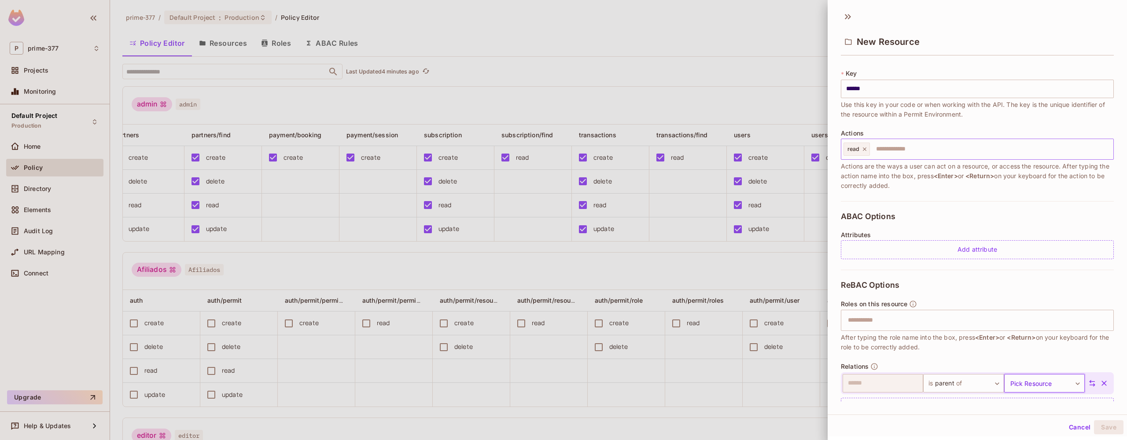
click at [1079, 426] on button "Cancel" at bounding box center [1080, 428] width 29 height 14
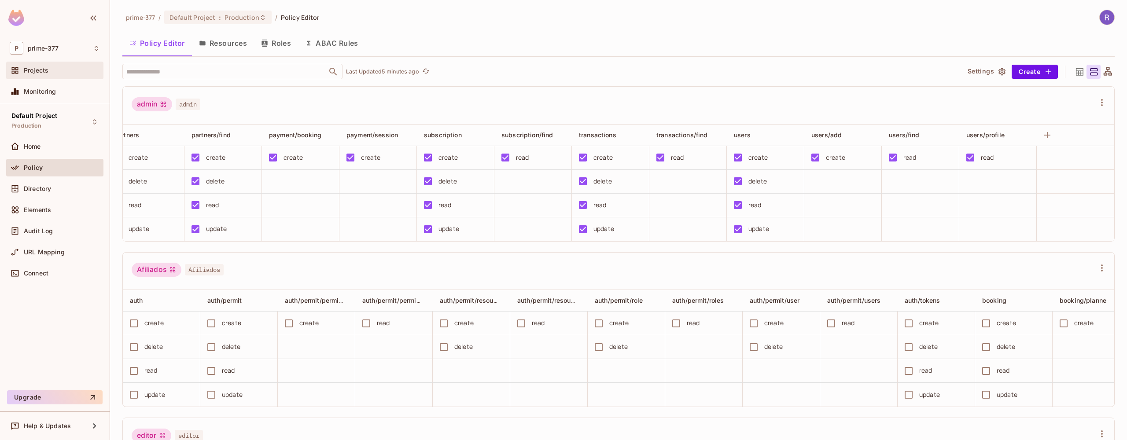
click at [36, 71] on span "Projects" at bounding box center [36, 70] width 25 height 7
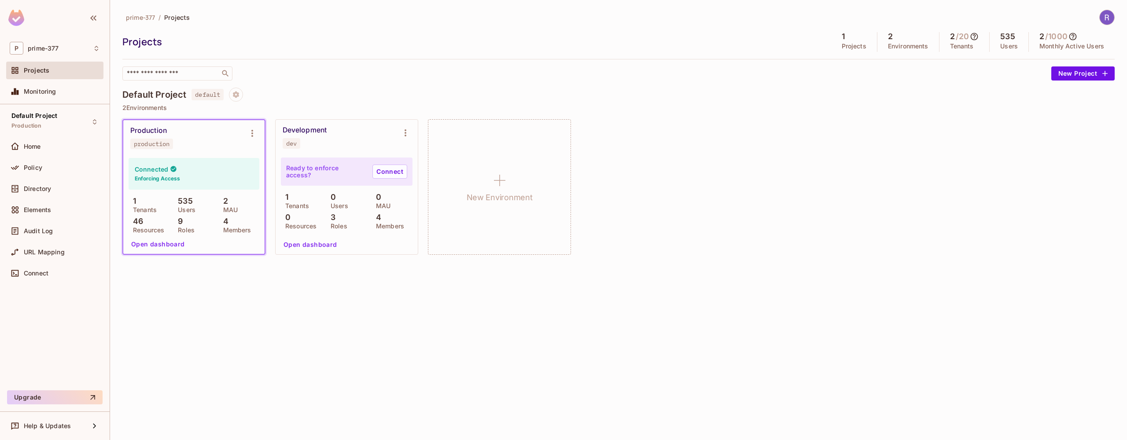
click at [324, 247] on button "Open dashboard" at bounding box center [310, 245] width 61 height 14
